Goal: Transaction & Acquisition: Purchase product/service

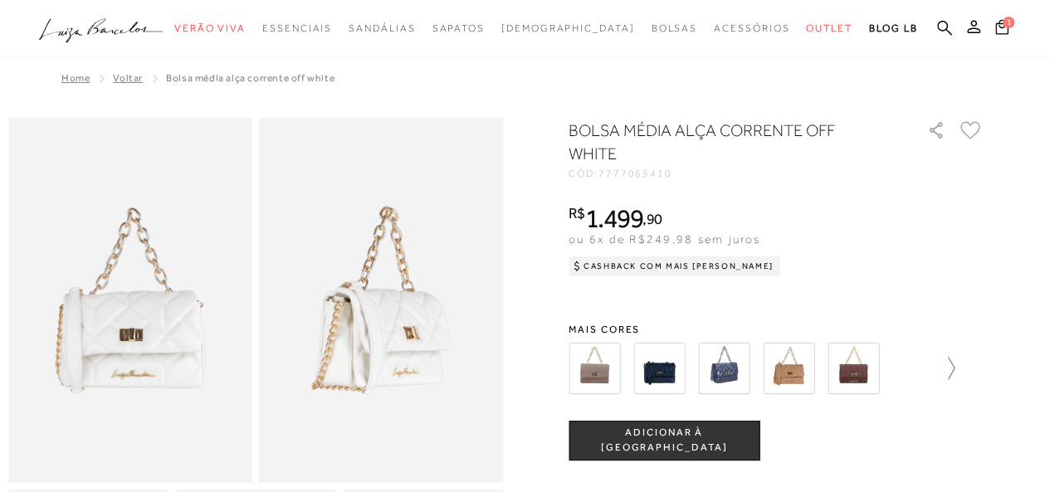
click at [946, 368] on icon at bounding box center [942, 368] width 23 height 23
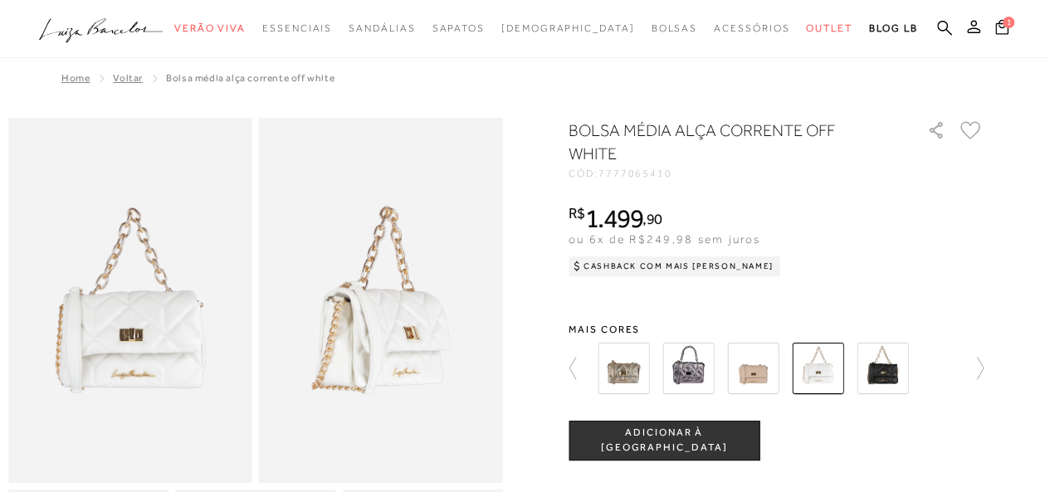
click at [642, 381] on img at bounding box center [623, 368] width 51 height 51
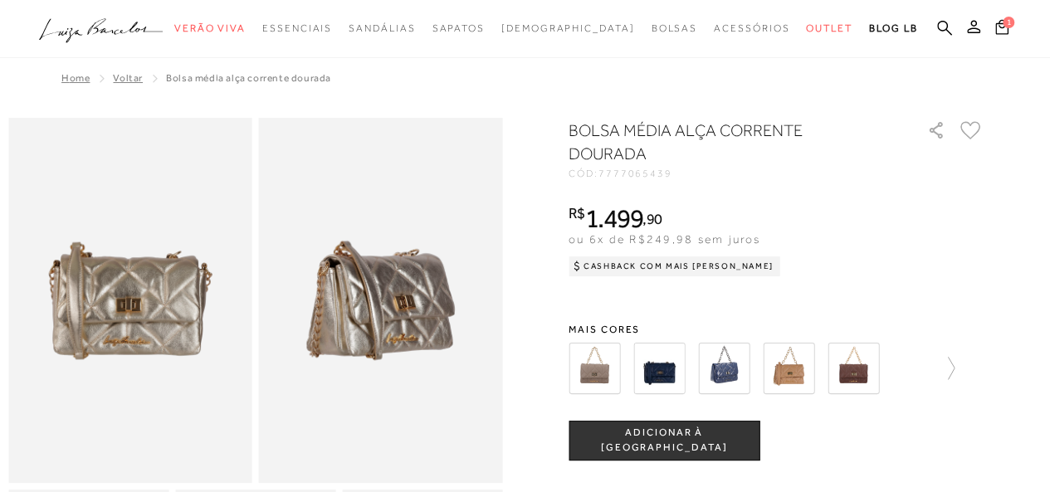
click at [965, 368] on div at bounding box center [776, 368] width 415 height 61
click at [955, 368] on icon at bounding box center [942, 368] width 23 height 23
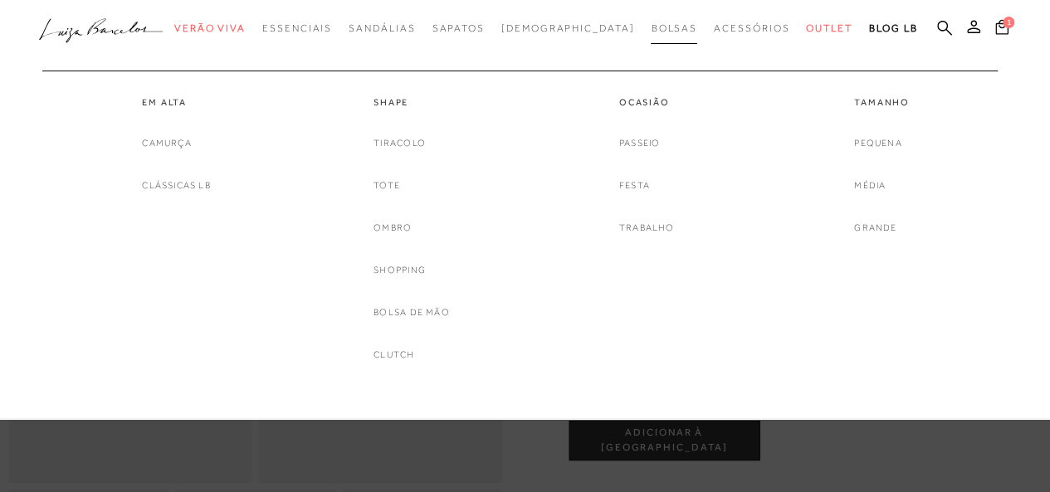
click at [651, 27] on span "Bolsas" at bounding box center [674, 28] width 46 height 12
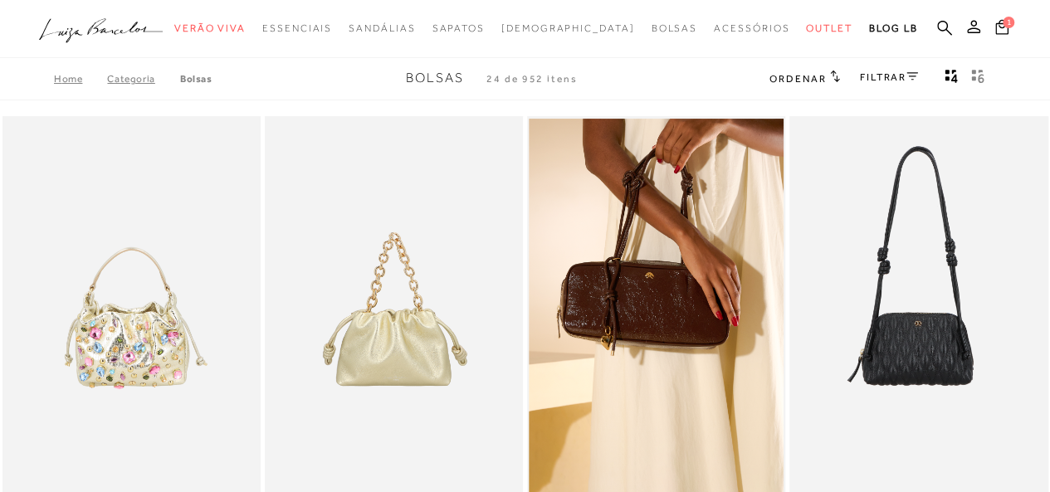
click at [895, 80] on link "FILTRAR" at bounding box center [889, 77] width 58 height 12
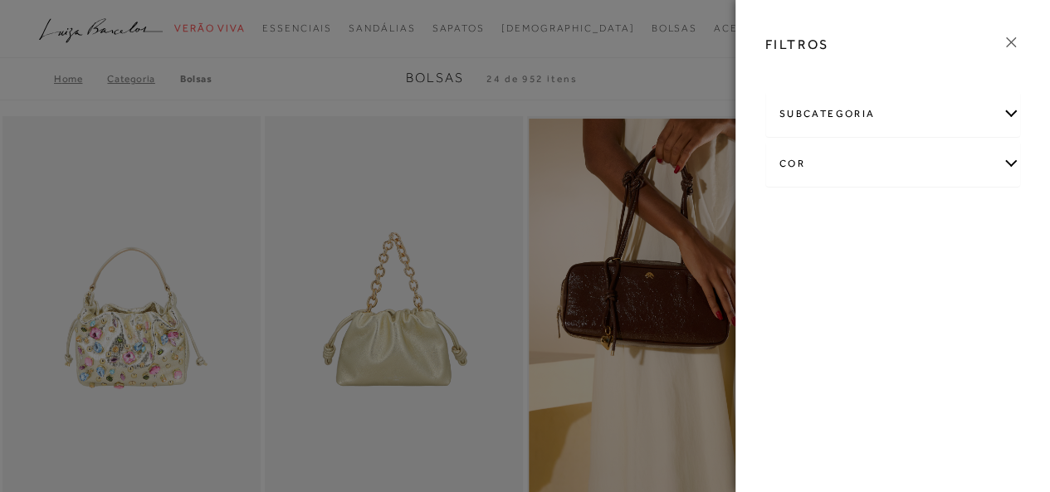
click at [909, 159] on div "cor" at bounding box center [893, 164] width 254 height 44
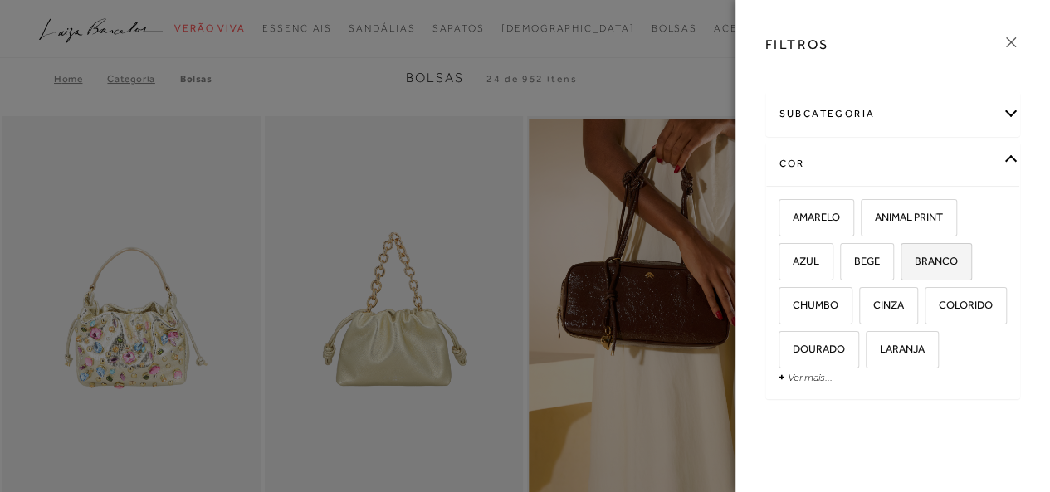
click at [921, 266] on label "BRANCO" at bounding box center [937, 262] width 70 height 36
click at [915, 266] on input "BRANCO" at bounding box center [906, 264] width 17 height 17
checkbox input "true"
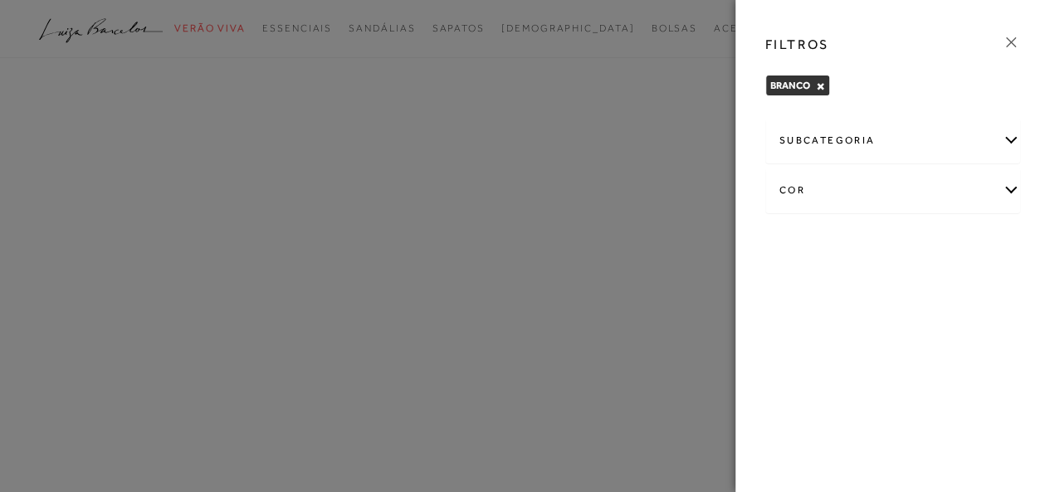
click at [1005, 41] on icon at bounding box center [1011, 42] width 18 height 18
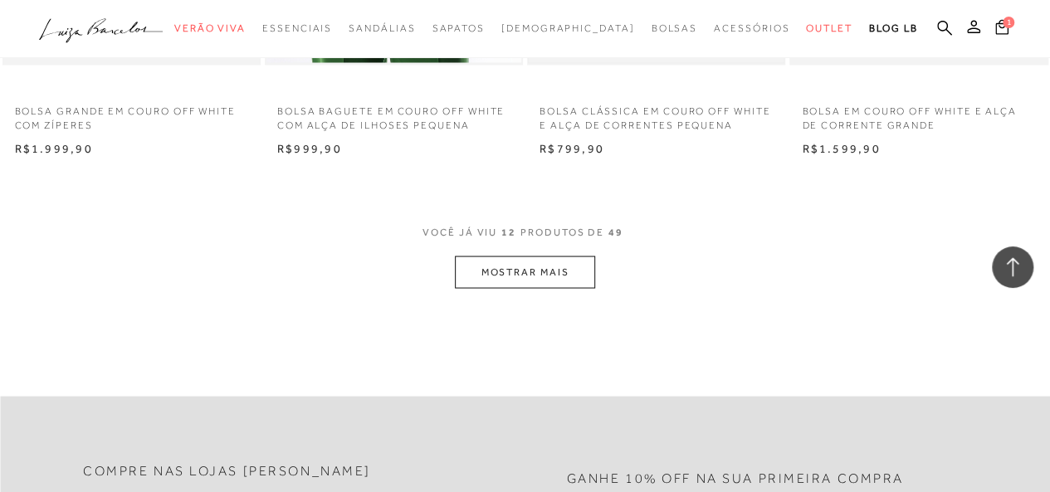
scroll to position [1494, 0]
click at [575, 262] on button "MOSTRAR MAIS" at bounding box center [524, 268] width 139 height 32
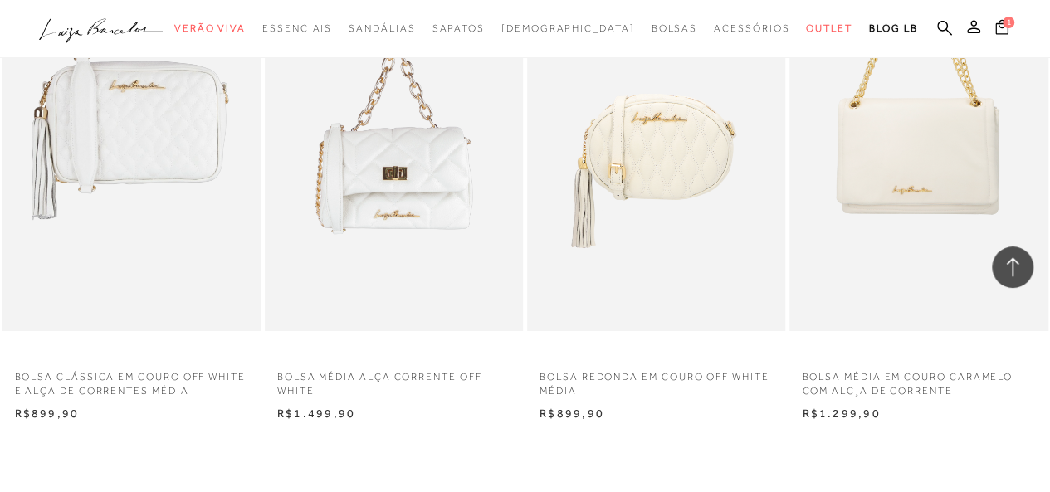
scroll to position [2906, 0]
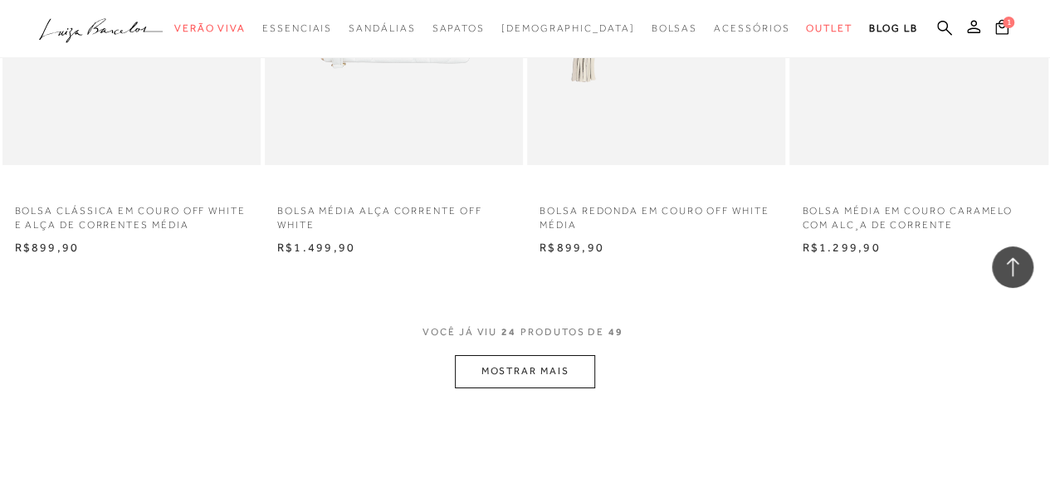
click at [569, 381] on button "MOSTRAR MAIS" at bounding box center [524, 371] width 139 height 32
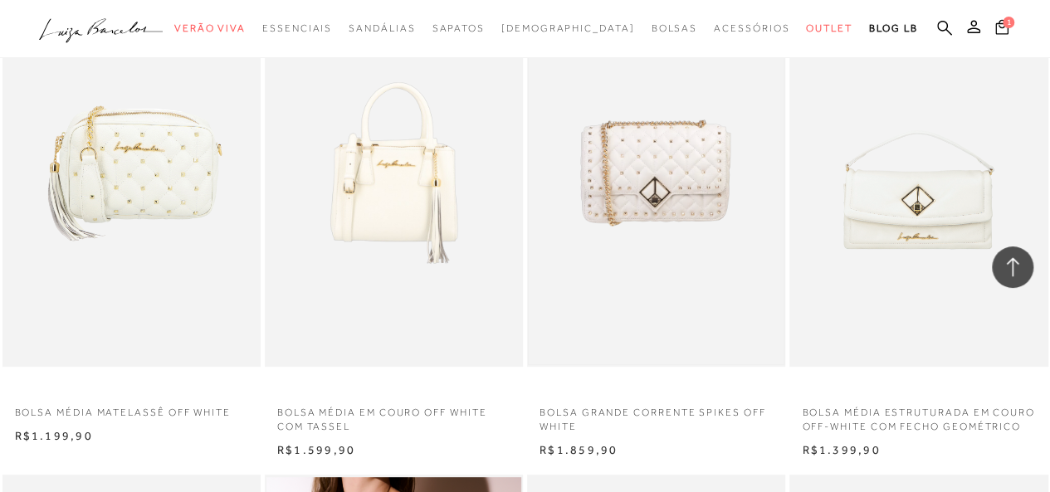
scroll to position [3155, 0]
